Goal: Task Accomplishment & Management: Manage account settings

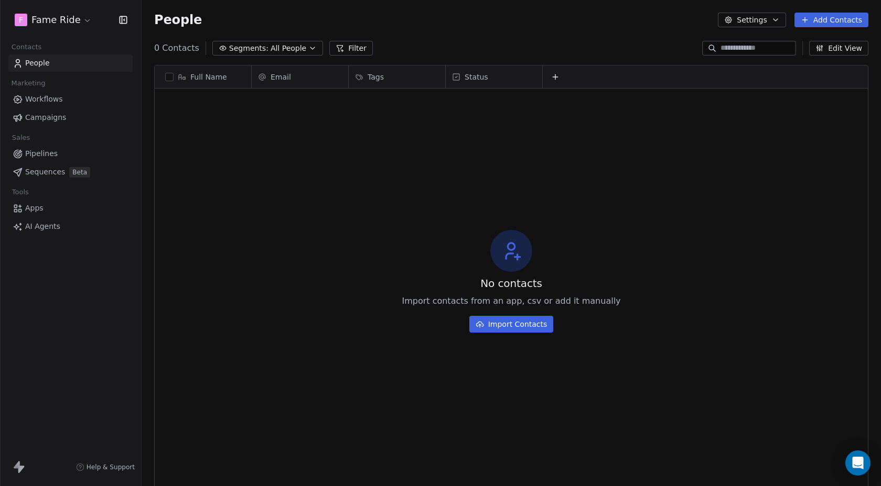
scroll to position [428, 739]
click at [51, 18] on html "F Fame Ride Contacts People Marketing Workflows Campaigns Sales Pipelines Seque…" at bounding box center [440, 243] width 881 height 486
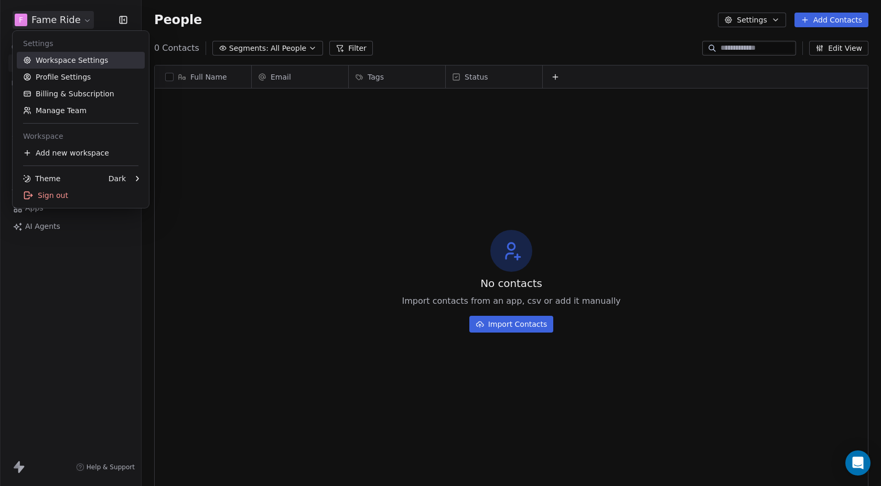
click at [48, 64] on link "Workspace Settings" at bounding box center [81, 60] width 128 height 17
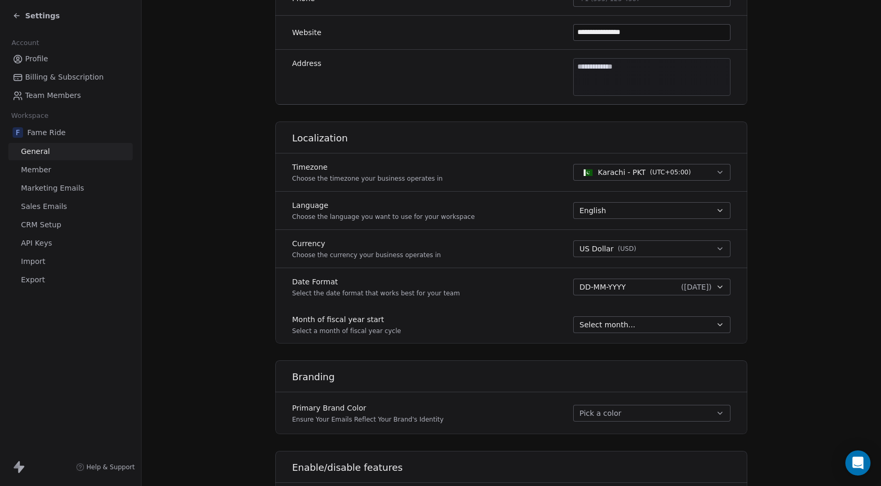
scroll to position [324, 0]
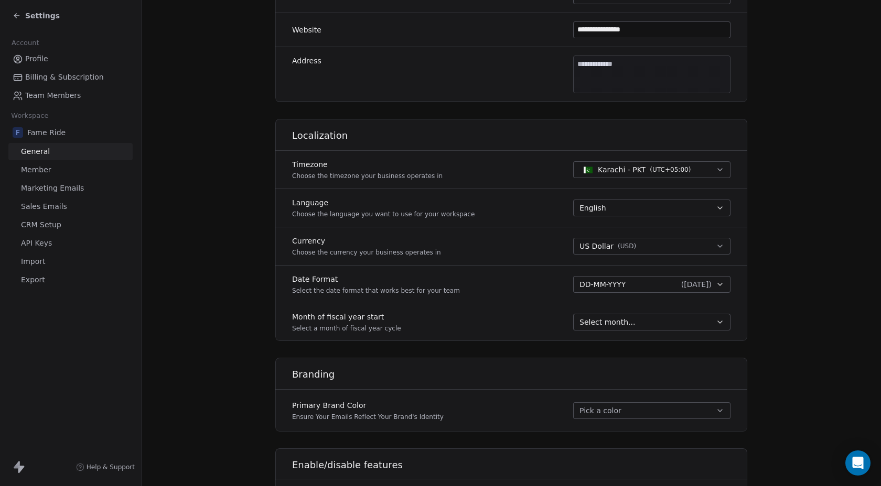
click at [68, 192] on span "Marketing Emails" at bounding box center [52, 188] width 63 height 11
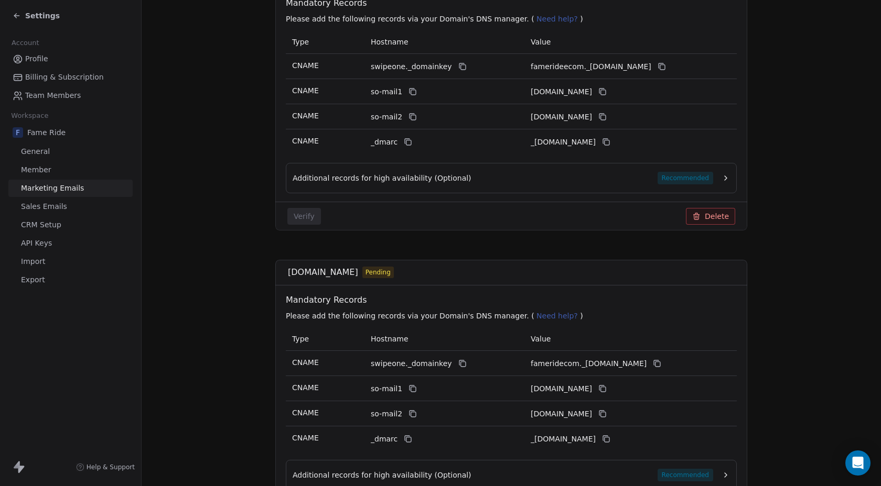
scroll to position [279, 0]
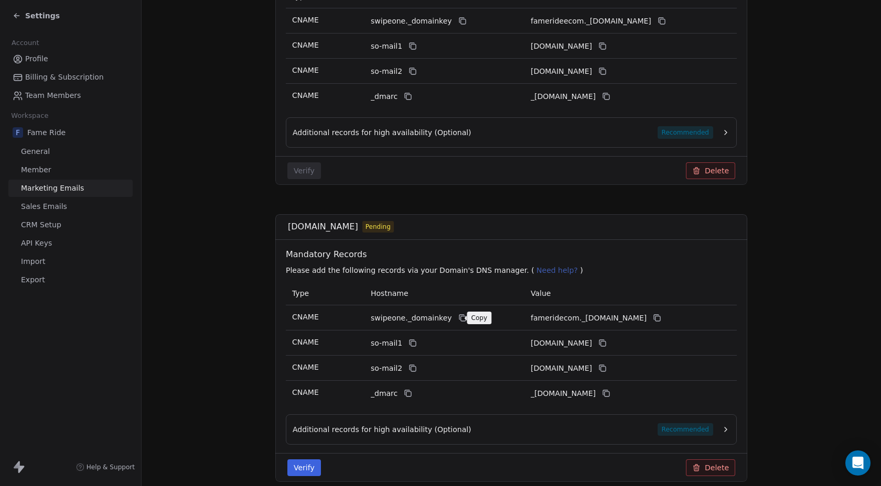
click at [458, 318] on icon at bounding box center [462, 318] width 8 height 8
click at [658, 317] on icon at bounding box center [656, 318] width 5 height 5
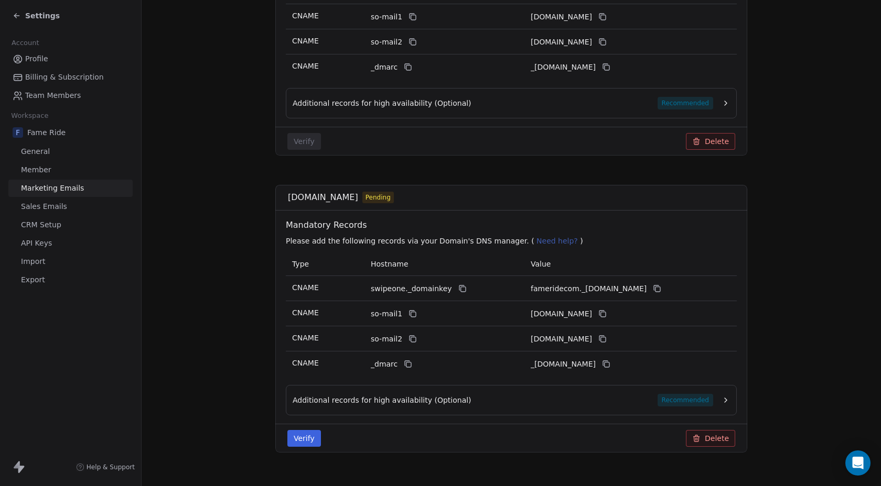
scroll to position [312, 0]
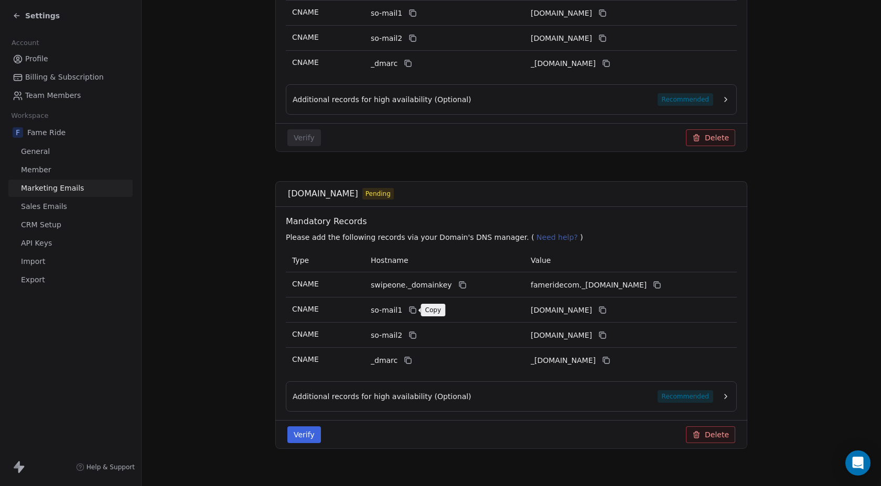
click at [408, 312] on icon at bounding box center [412, 310] width 8 height 8
click at [607, 311] on icon at bounding box center [602, 310] width 8 height 8
click at [410, 333] on icon at bounding box center [412, 335] width 8 height 8
click at [607, 334] on icon at bounding box center [602, 335] width 8 height 8
click at [404, 362] on icon at bounding box center [408, 360] width 8 height 8
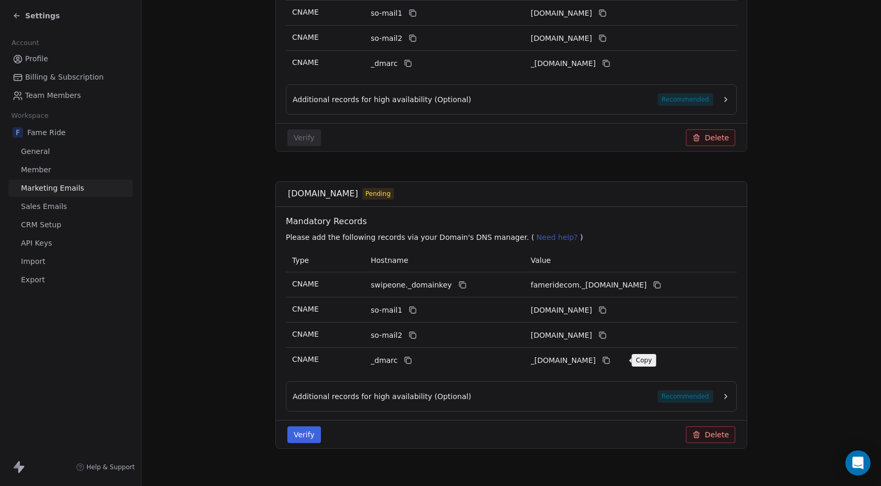
click at [610, 358] on icon at bounding box center [606, 360] width 8 height 8
click at [378, 394] on span "Additional records for high availability (Optional)" at bounding box center [382, 397] width 179 height 10
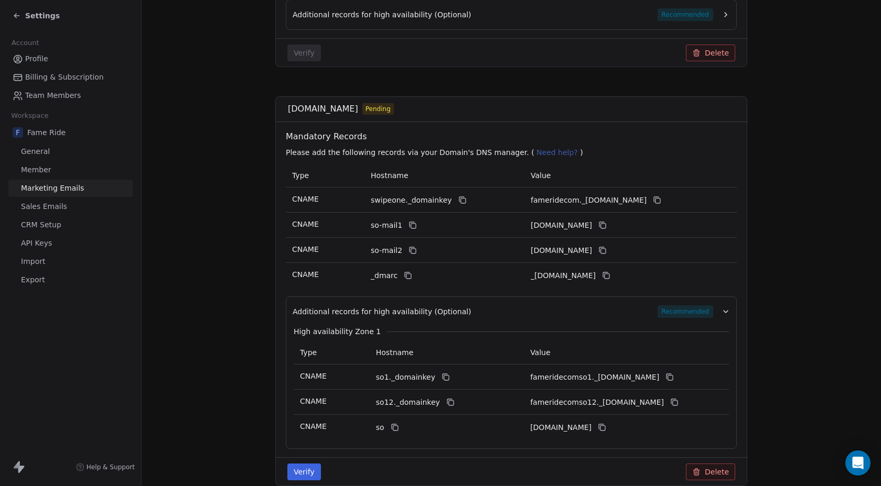
scroll to position [397, 0]
click at [439, 382] on button at bounding box center [445, 377] width 13 height 13
click at [676, 376] on button at bounding box center [669, 377] width 13 height 13
click at [446, 405] on icon at bounding box center [450, 402] width 8 height 8
click at [676, 405] on button at bounding box center [674, 402] width 13 height 13
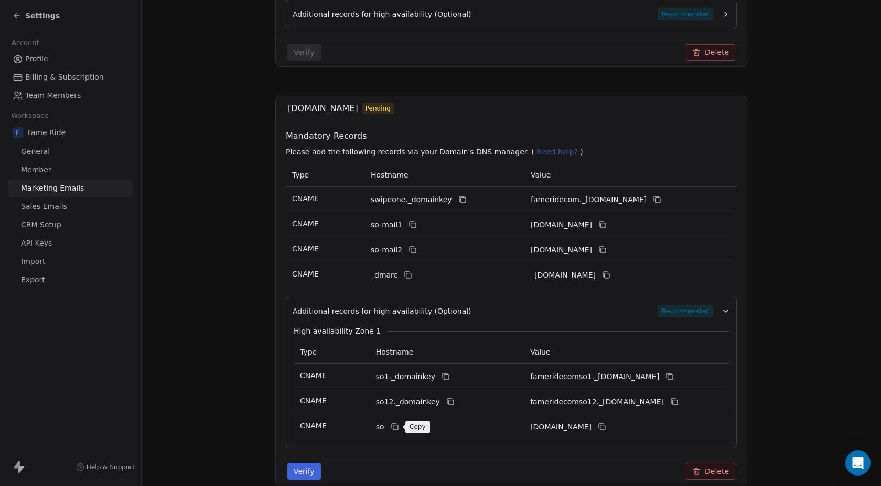
click at [396, 432] on button at bounding box center [394, 427] width 13 height 13
click at [606, 429] on icon at bounding box center [602, 427] width 8 height 8
click at [311, 475] on button "Verify" at bounding box center [304, 471] width 34 height 17
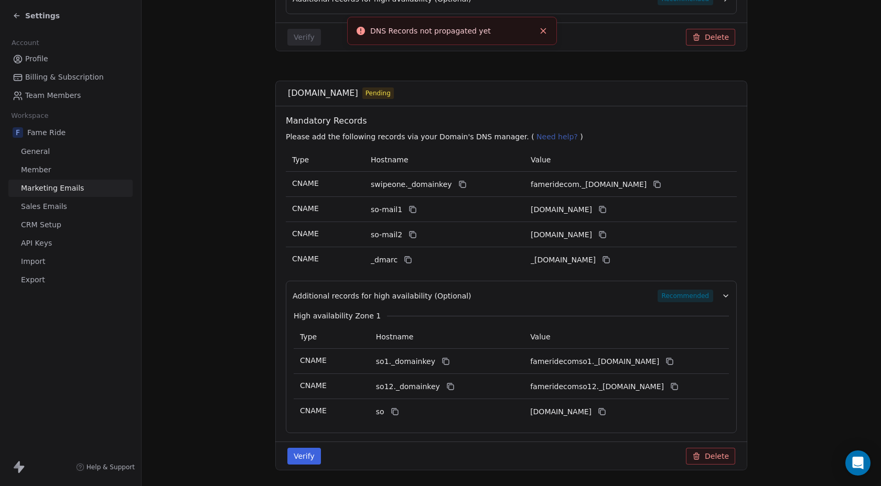
scroll to position [419, 0]
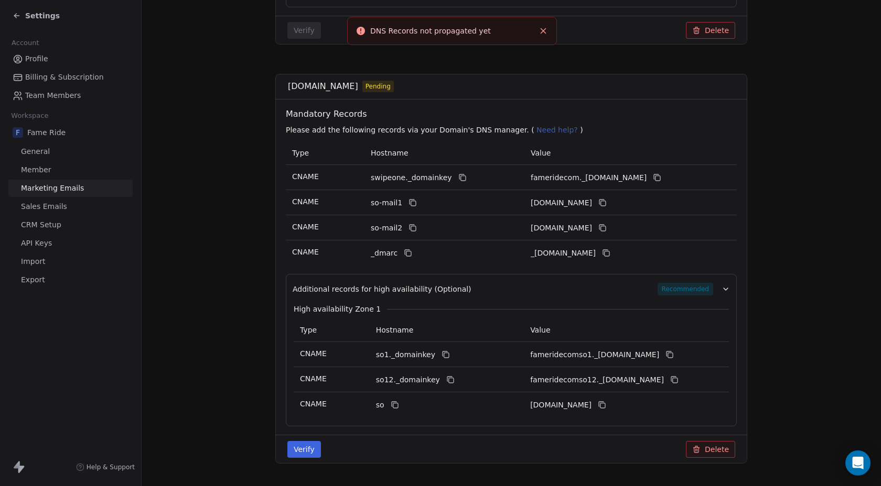
click at [301, 443] on button "Verify" at bounding box center [304, 449] width 34 height 17
click at [263, 256] on section "Marketing Emails Manage Domains, Health, and Categories for your marketing emai…" at bounding box center [511, 48] width 739 height 934
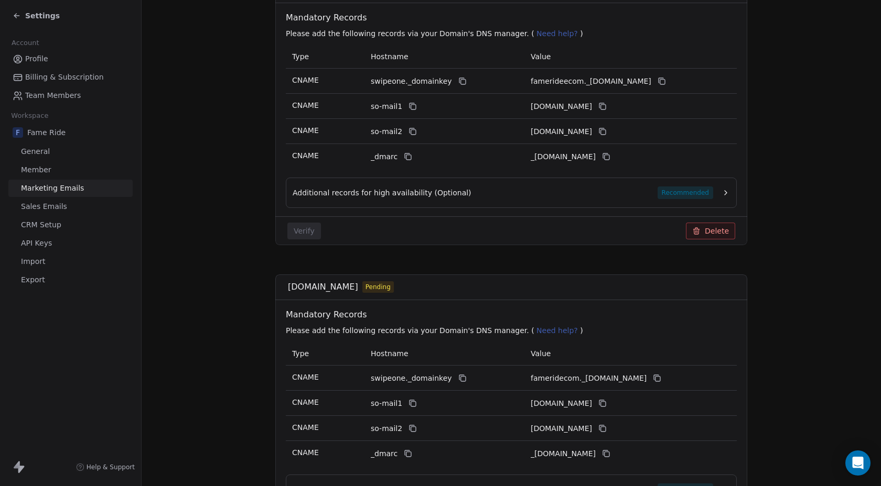
scroll to position [447, 0]
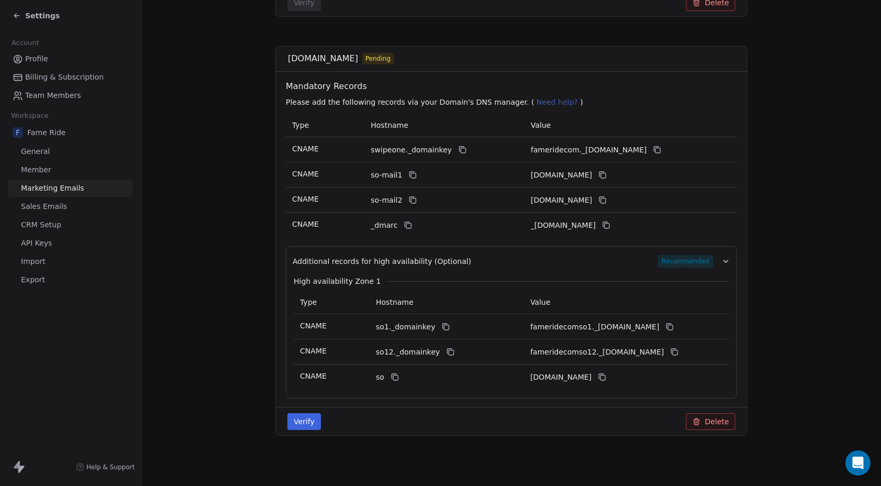
click at [303, 421] on button "Verify" at bounding box center [304, 422] width 34 height 17
click at [283, 281] on div "fameride.com Pending Mandatory Records Please add the following records via you…" at bounding box center [511, 241] width 472 height 390
click at [308, 419] on button "Verify" at bounding box center [304, 422] width 34 height 17
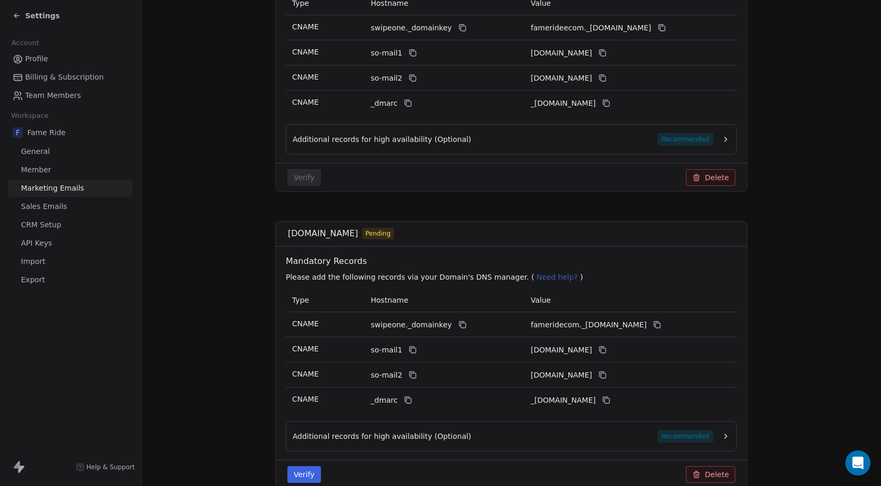
scroll to position [325, 0]
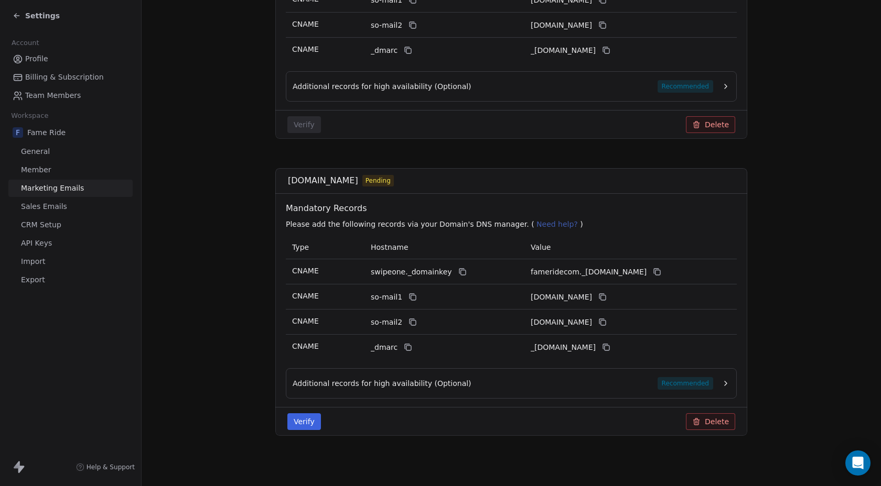
click at [312, 413] on div "Verify Delete" at bounding box center [511, 421] width 472 height 29
click at [312, 425] on button "Verify" at bounding box center [304, 422] width 34 height 17
click at [410, 388] on span "Additional records for high availability (Optional)" at bounding box center [382, 383] width 179 height 10
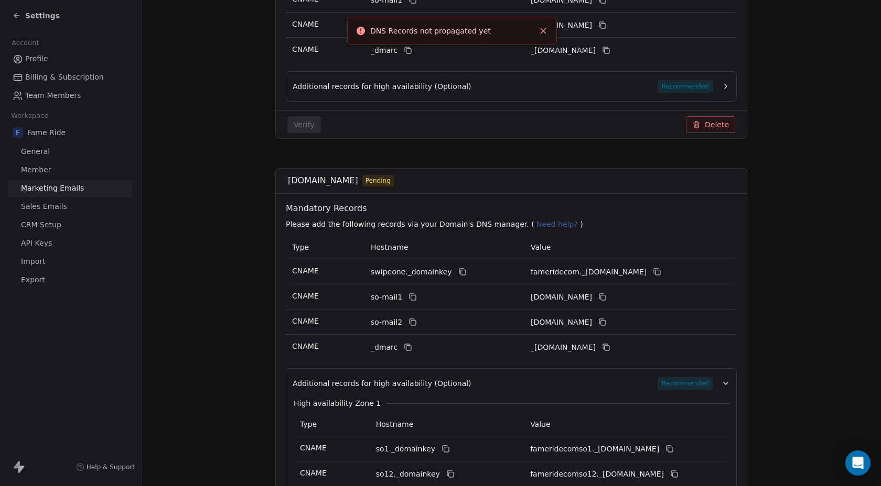
scroll to position [447, 0]
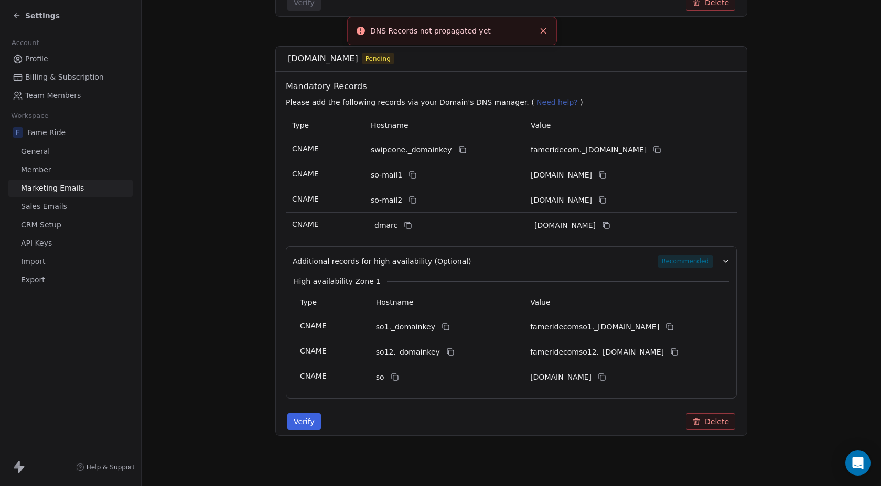
click at [310, 420] on button "Verify" at bounding box center [304, 422] width 34 height 17
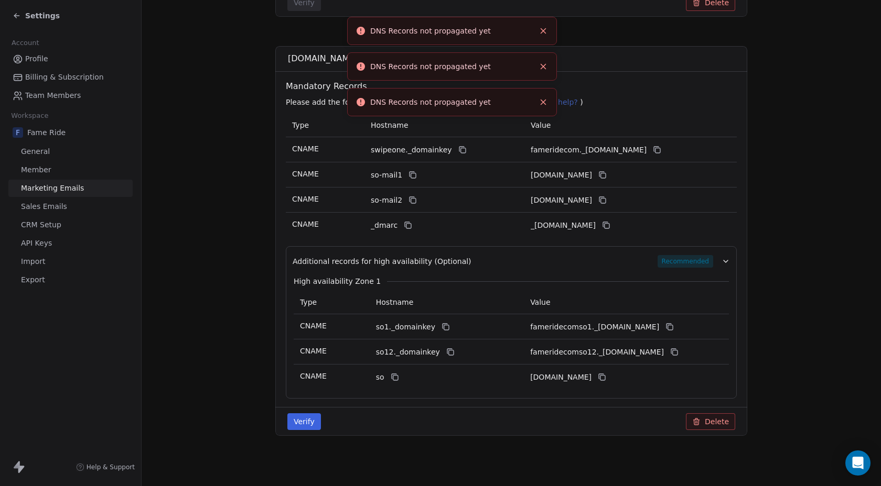
click at [543, 34] on icon "Close toast" at bounding box center [542, 30] width 9 height 9
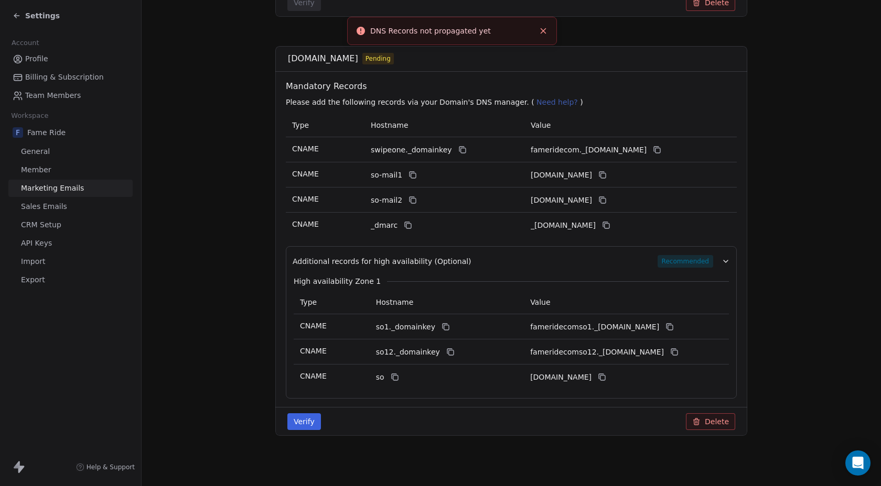
click at [543, 34] on icon "Close toast" at bounding box center [542, 30] width 9 height 9
click at [311, 423] on button "Verify" at bounding box center [304, 422] width 34 height 17
click at [543, 36] on button "Close toast" at bounding box center [543, 31] width 14 height 14
click at [296, 420] on button "Verify" at bounding box center [304, 422] width 34 height 17
click at [543, 34] on icon "Close toast" at bounding box center [542, 30] width 9 height 9
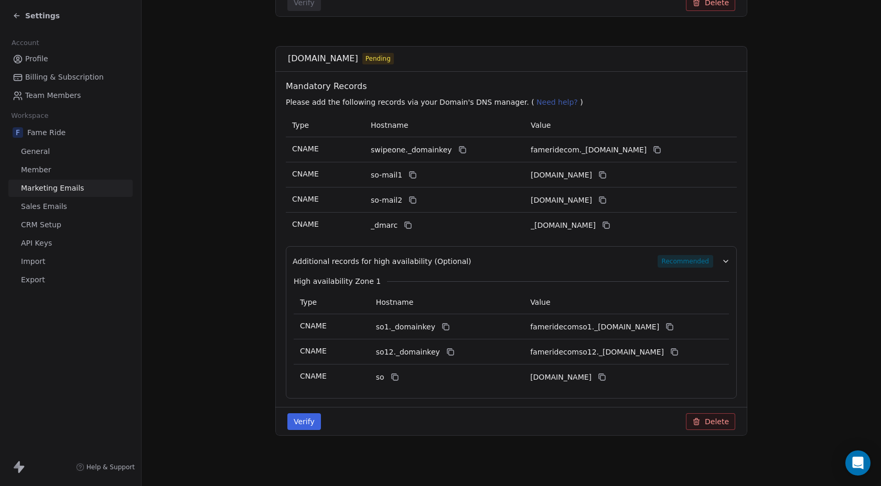
click at [314, 421] on button "Verify" at bounding box center [304, 422] width 34 height 17
click at [544, 30] on icon "Close toast" at bounding box center [542, 30] width 9 height 9
